Goal: Information Seeking & Learning: Find specific fact

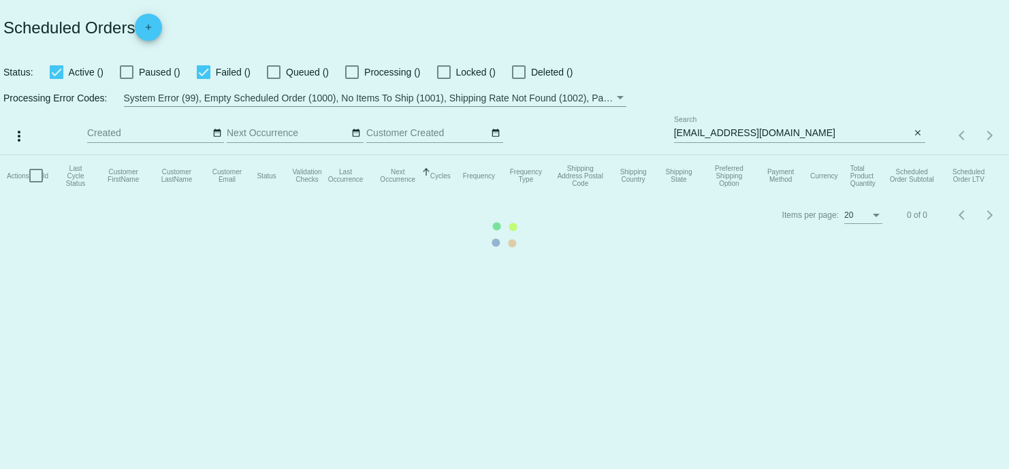
click at [793, 155] on mat-table "Actions Id Last Cycle Status Customer FirstName Customer LastName Customer Emai…" at bounding box center [504, 175] width 1009 height 41
drag, startPoint x: 803, startPoint y: 133, endPoint x: 727, endPoint y: 131, distance: 75.6
click at [727, 155] on mat-table "Actions Id Last Cycle Status Customer FirstName Customer LastName Customer Emai…" at bounding box center [504, 175] width 1009 height 41
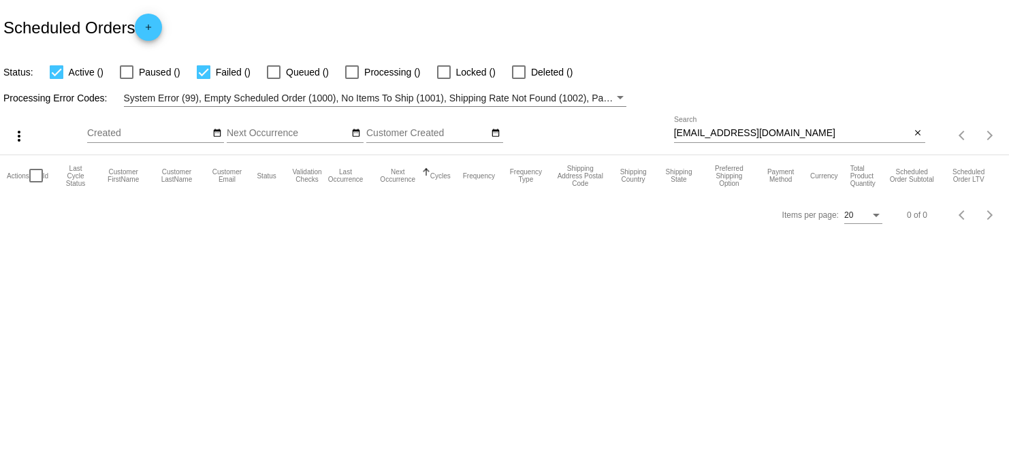
drag, startPoint x: 784, startPoint y: 125, endPoint x: 709, endPoint y: 128, distance: 75.0
click at [709, 128] on div "[EMAIL_ADDRESS][DOMAIN_NAME] Search" at bounding box center [792, 129] width 237 height 27
click at [824, 140] on div "[EMAIL_ADDRESS][DOMAIN_NAME] Search" at bounding box center [792, 129] width 237 height 27
drag, startPoint x: 762, startPoint y: 126, endPoint x: 745, endPoint y: 126, distance: 17.7
click at [745, 126] on div "[EMAIL_ADDRESS][DOMAIN_NAME] Search" at bounding box center [792, 129] width 237 height 27
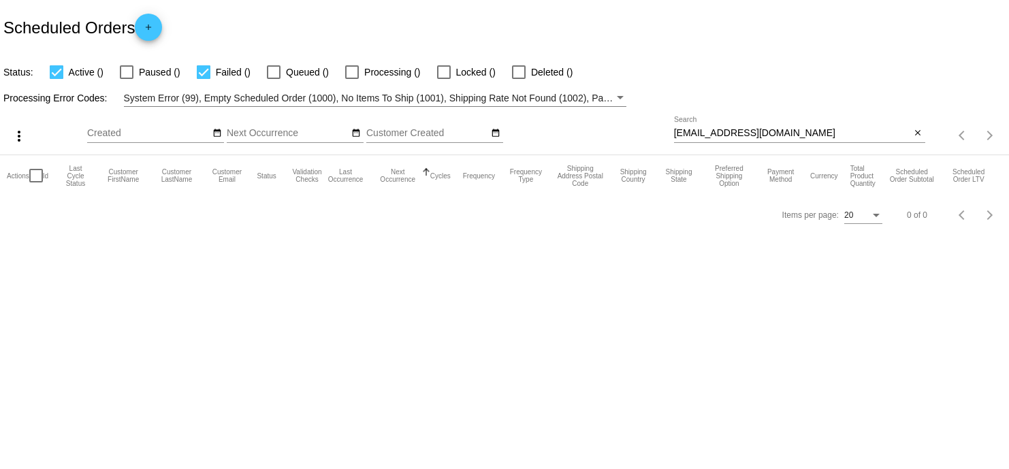
drag, startPoint x: 745, startPoint y: 126, endPoint x: 695, endPoint y: 138, distance: 51.0
click at [592, 124] on div "more_vert Oct Jan Feb Mar [DATE]" at bounding box center [504, 131] width 1009 height 48
drag, startPoint x: 781, startPoint y: 133, endPoint x: 642, endPoint y: 133, distance: 138.9
click at [642, 133] on div "more_vert Oct Jan Feb Mar [DATE]" at bounding box center [504, 131] width 1009 height 48
paste input "[EMAIL_ADDRESS]"
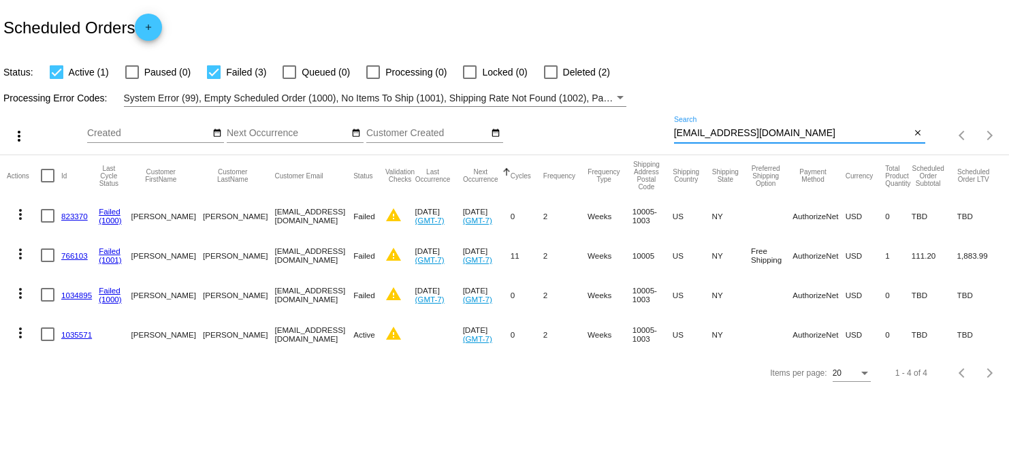
type input "[EMAIL_ADDRESS][DOMAIN_NAME]"
click at [69, 296] on link "1034895" at bounding box center [76, 295] width 31 height 9
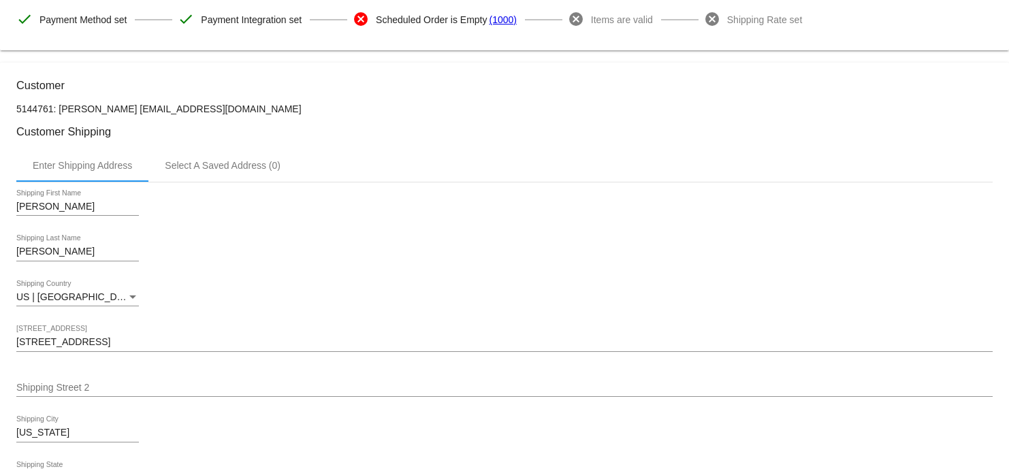
scroll to position [170, 0]
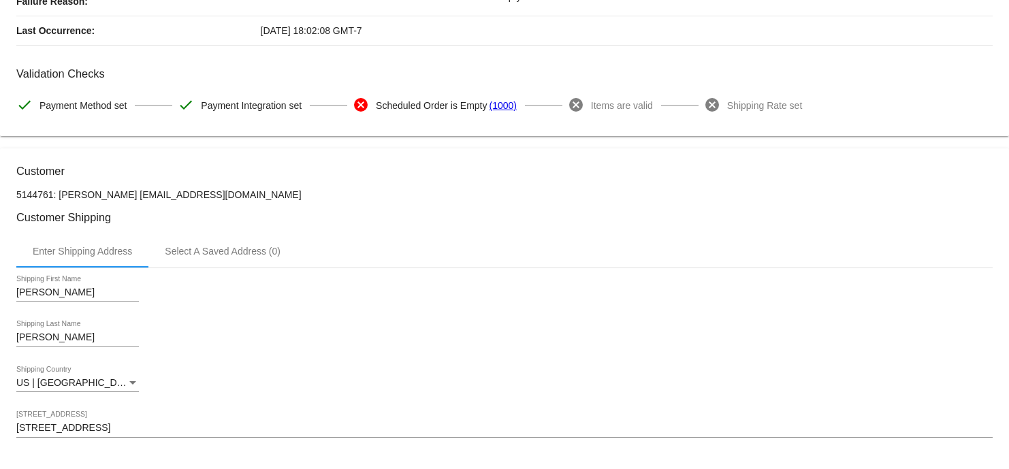
drag, startPoint x: 197, startPoint y: 198, endPoint x: 149, endPoint y: 199, distance: 48.3
click at [149, 199] on p "5144761: [PERSON_NAME] [EMAIL_ADDRESS][DOMAIN_NAME]" at bounding box center [504, 194] width 976 height 11
copy p "[EMAIL_ADDRESS][DOMAIN_NAME]"
click at [303, 174] on h3 "Customer" at bounding box center [504, 171] width 976 height 13
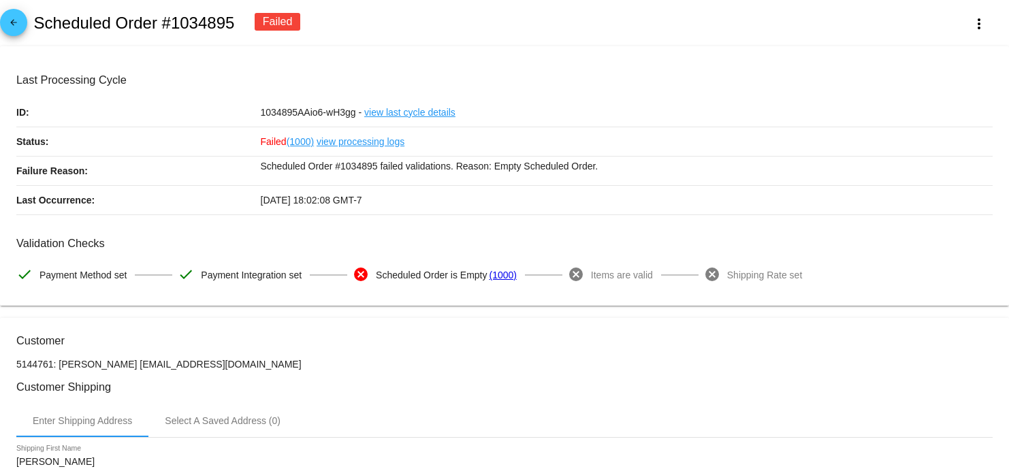
copy h2 "cheduled Order #1034895"
copy h2 "Scheduled Order #1034895"
drag, startPoint x: 215, startPoint y: 20, endPoint x: 35, endPoint y: 29, distance: 180.6
click at [35, 29] on div "arrow_back Scheduled Order #1034895 Failed more_vert" at bounding box center [504, 23] width 1009 height 46
